Goal: Task Accomplishment & Management: Manage account settings

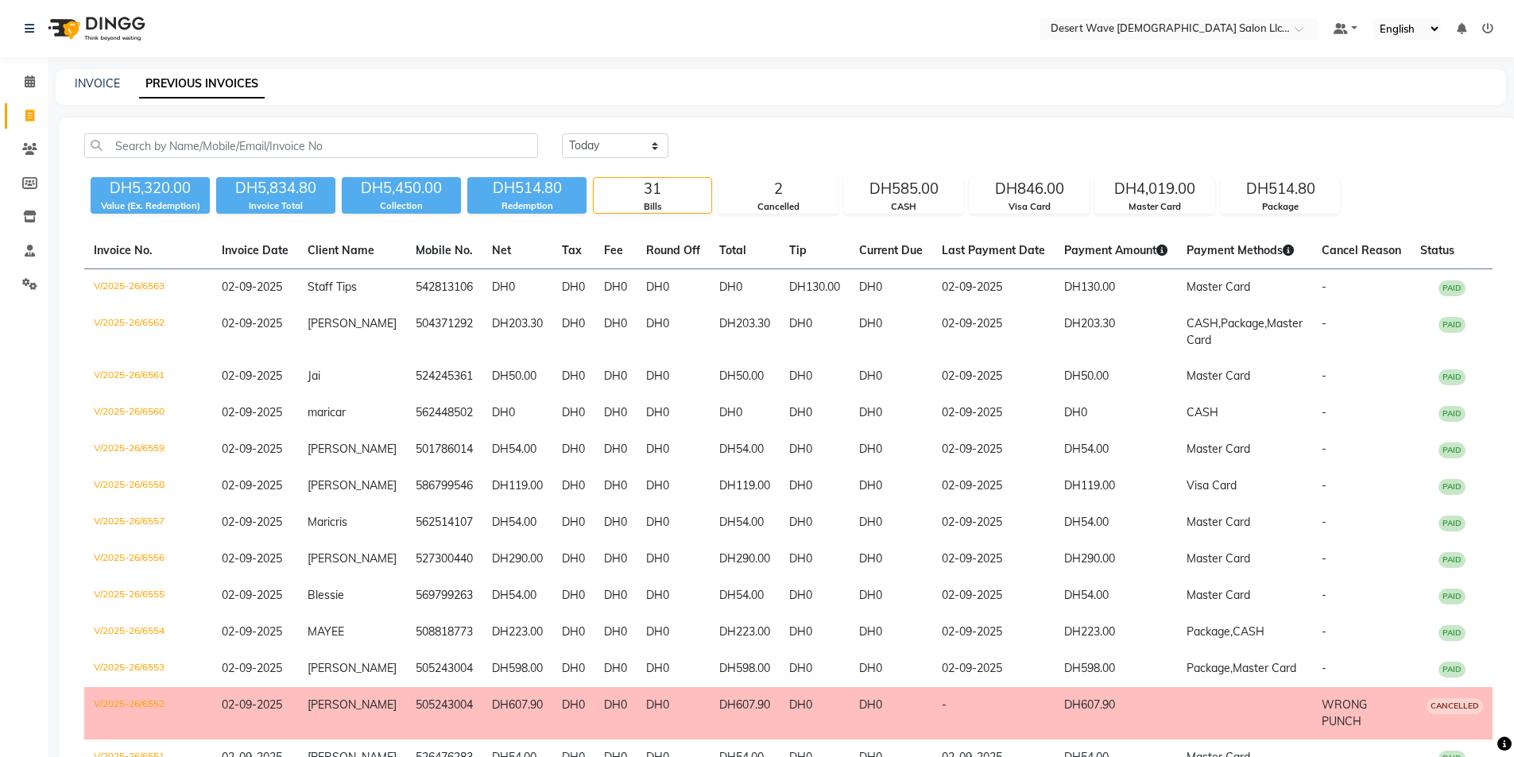
select select "[DATE]"
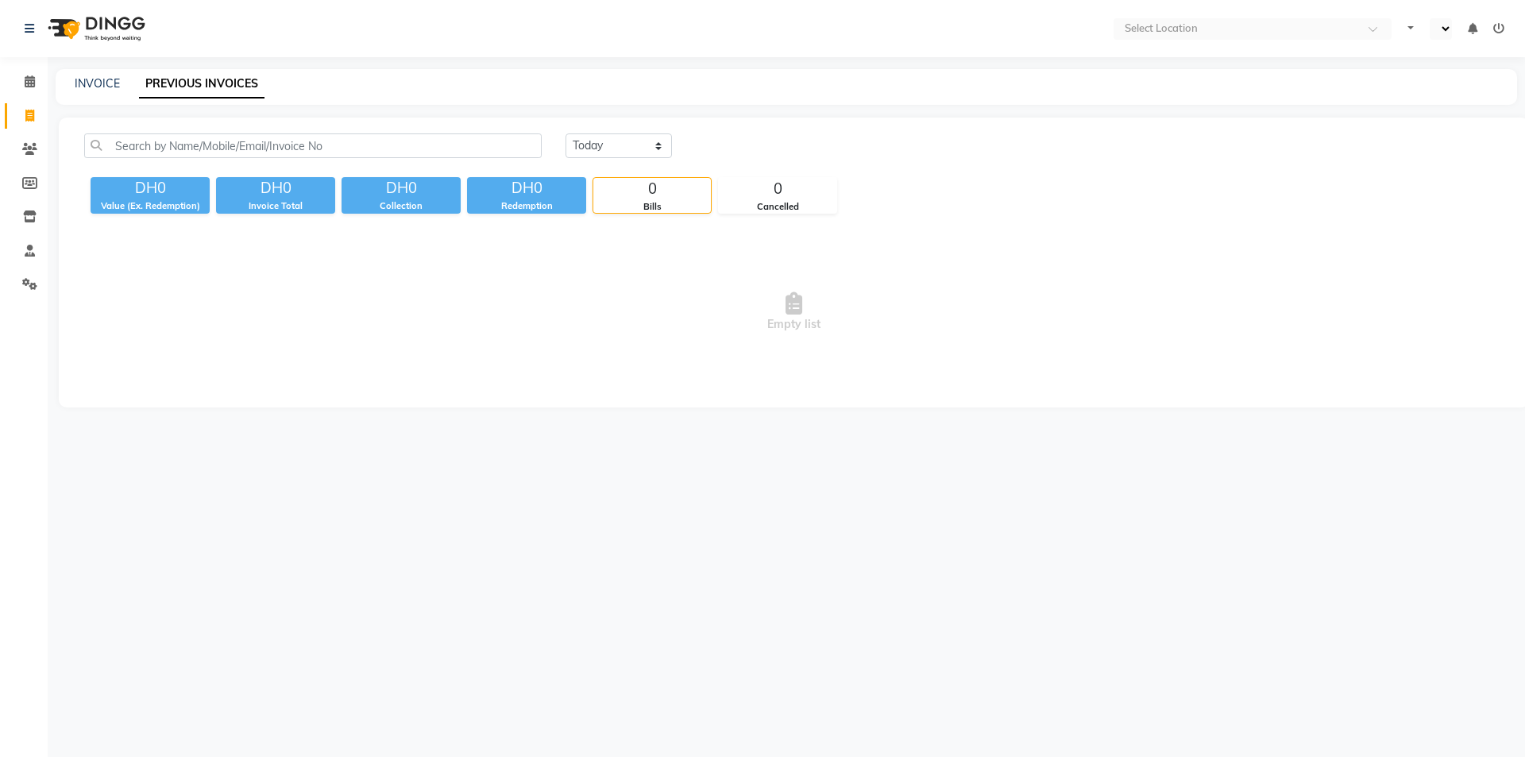
select select "en"
